Goal: Check status: Check status

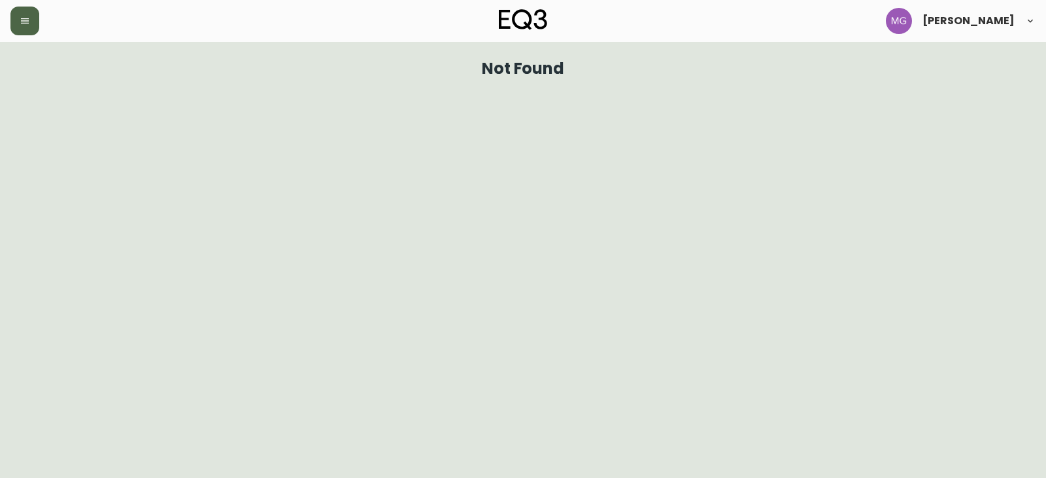
click at [28, 31] on button "button" at bounding box center [24, 21] width 29 height 29
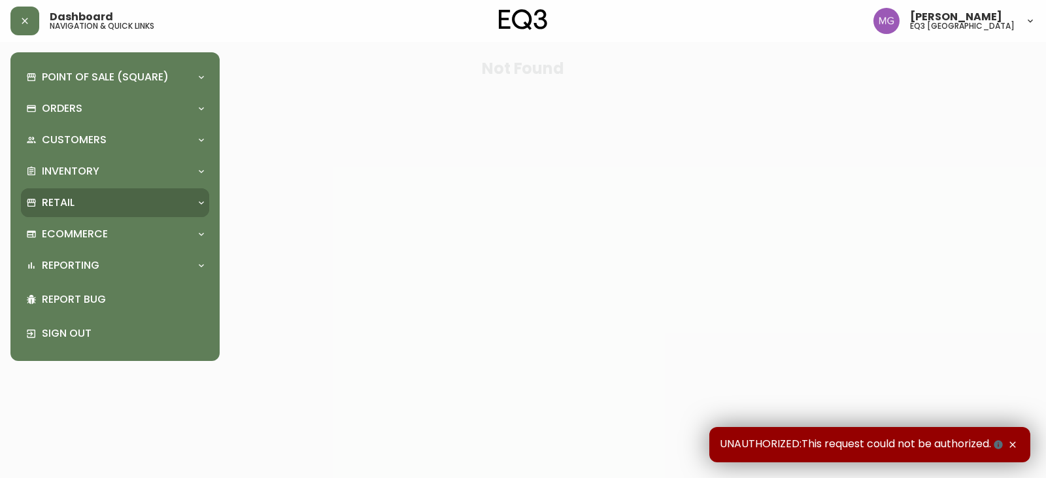
click at [81, 196] on div "Retail" at bounding box center [108, 203] width 165 height 14
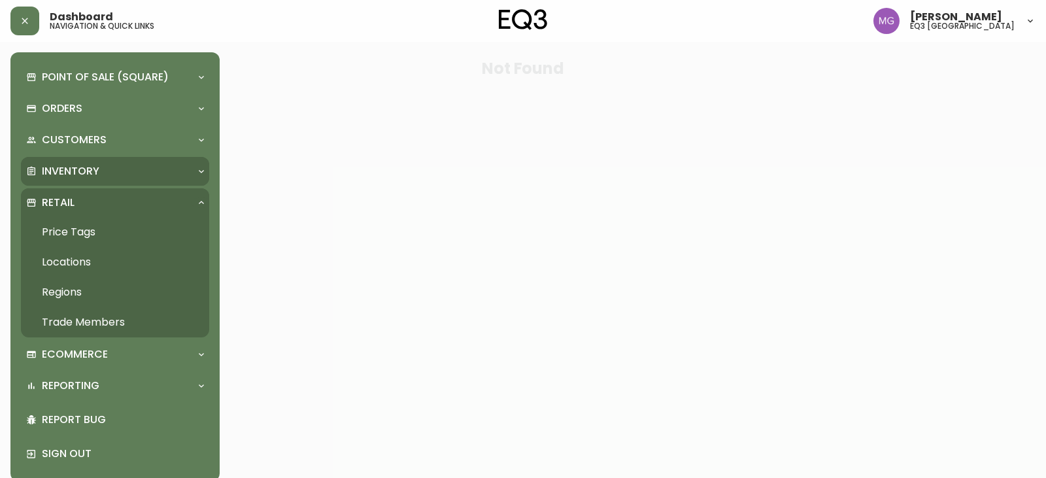
click at [102, 167] on div "Inventory" at bounding box center [108, 171] width 165 height 14
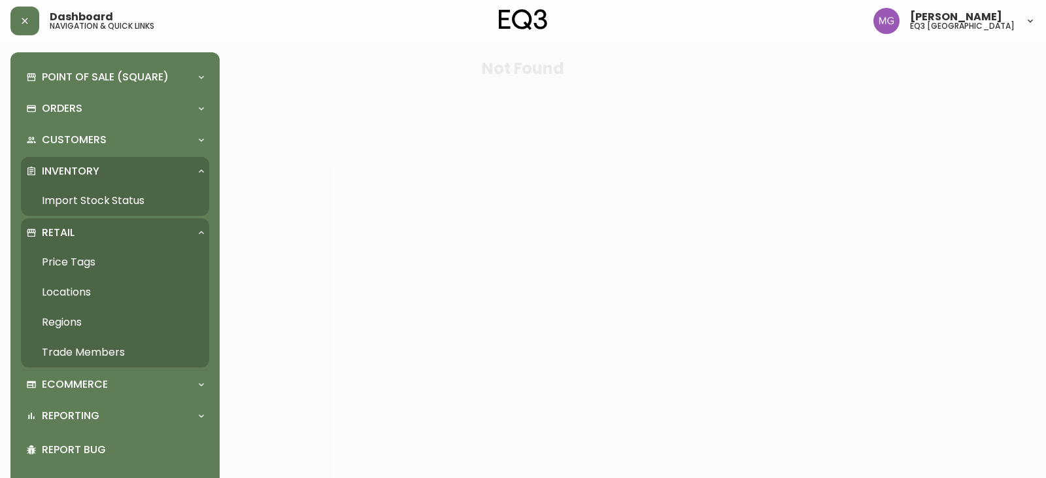
click at [113, 201] on link "Import Stock Status" at bounding box center [115, 201] width 188 height 30
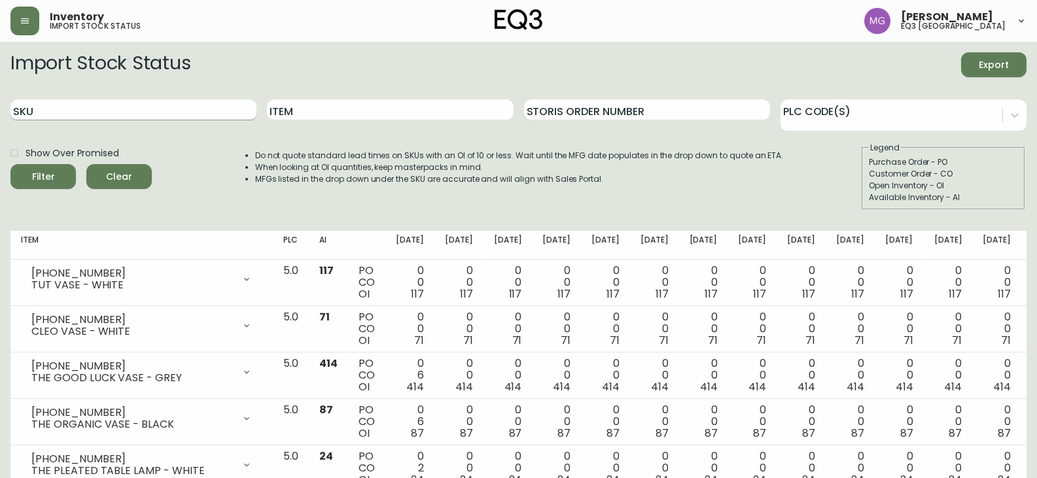
click at [146, 115] on input "SKU" at bounding box center [133, 109] width 246 height 21
paste input "[PHONE_NUMBER]"
type input "[PHONE_NUMBER]"
click at [10, 164] on button "Filter" at bounding box center [42, 176] width 65 height 25
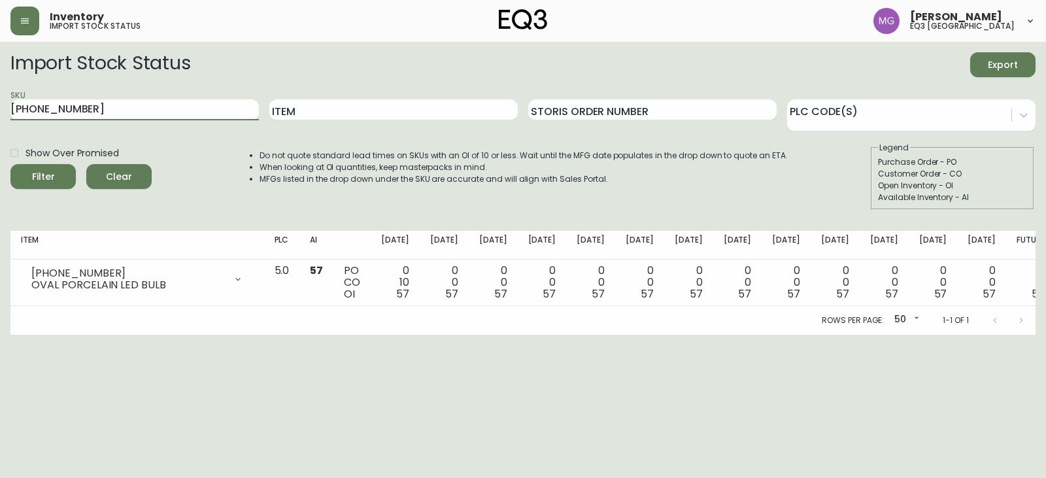
drag, startPoint x: 128, startPoint y: 105, endPoint x: 37, endPoint y: 90, distance: 91.4
click at [0, 104] on main "Import Stock Status Export SKU [PHONE_NUMBER] Item Storis Order Number PLC Code…" at bounding box center [523, 188] width 1046 height 293
